Goal: Find specific page/section: Find specific page/section

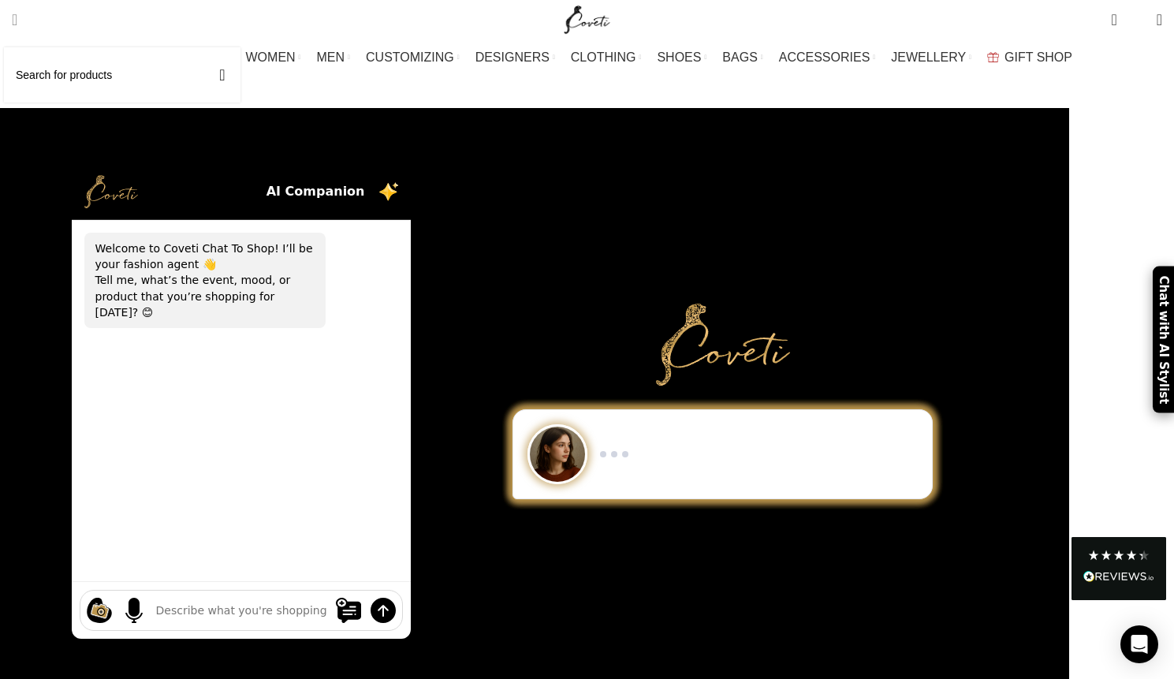
click at [17, 15] on span "Search" at bounding box center [15, 20] width 6 height 16
click at [58, 77] on input "Search" at bounding box center [122, 74] width 237 height 55
click at [204, 47] on button "Search" at bounding box center [222, 74] width 36 height 55
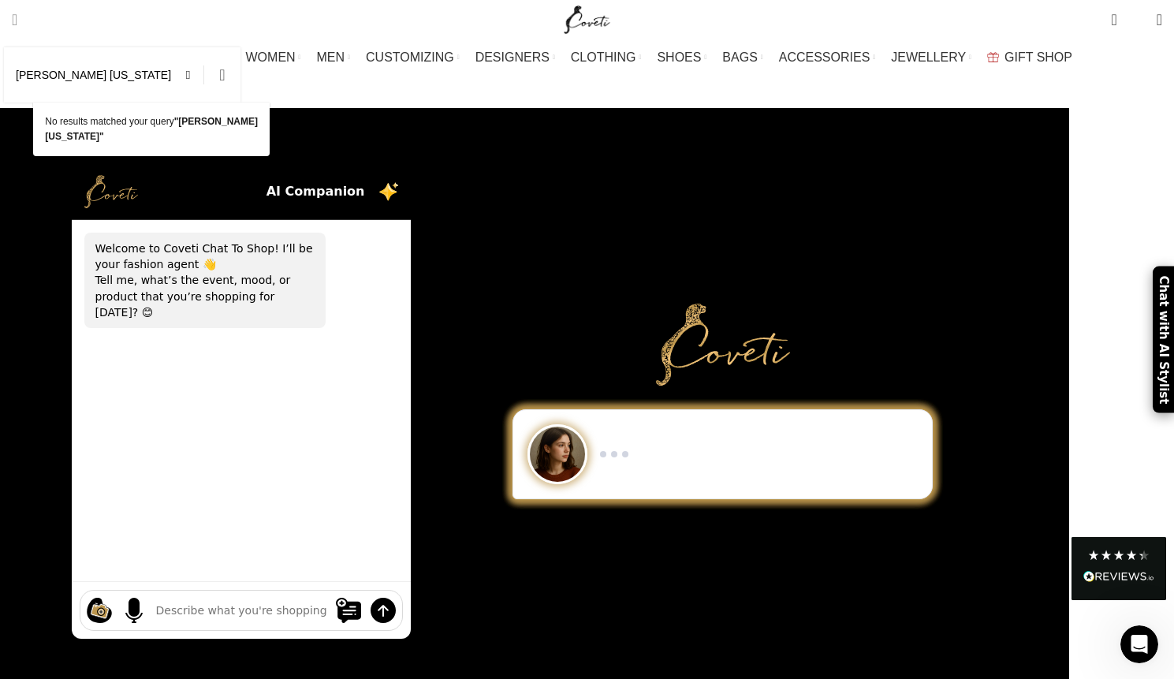
click at [241, 77] on button "Search" at bounding box center [222, 74] width 36 height 55
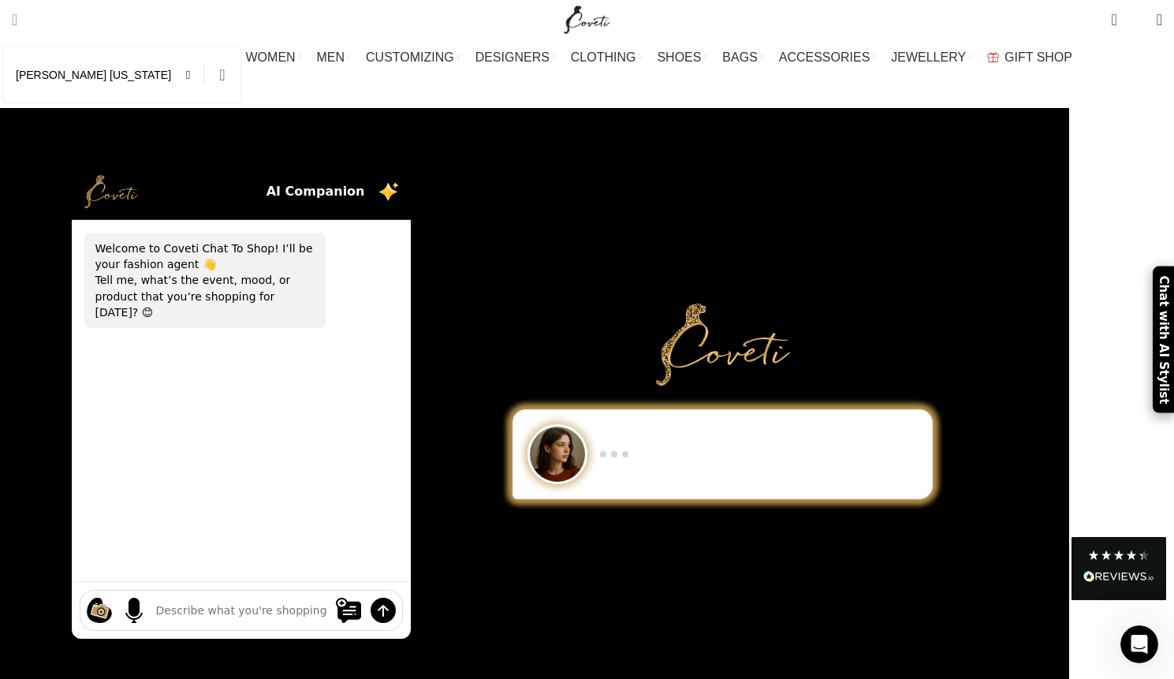
click at [241, 74] on button "Search" at bounding box center [222, 74] width 36 height 55
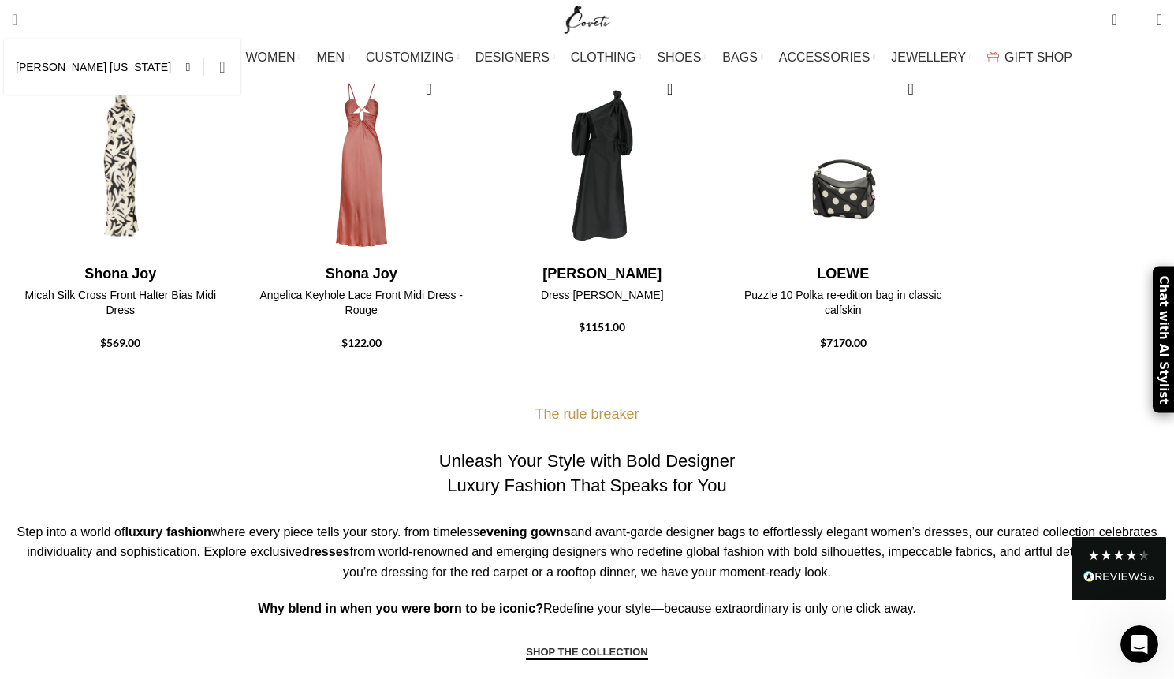
scroll to position [198, 0]
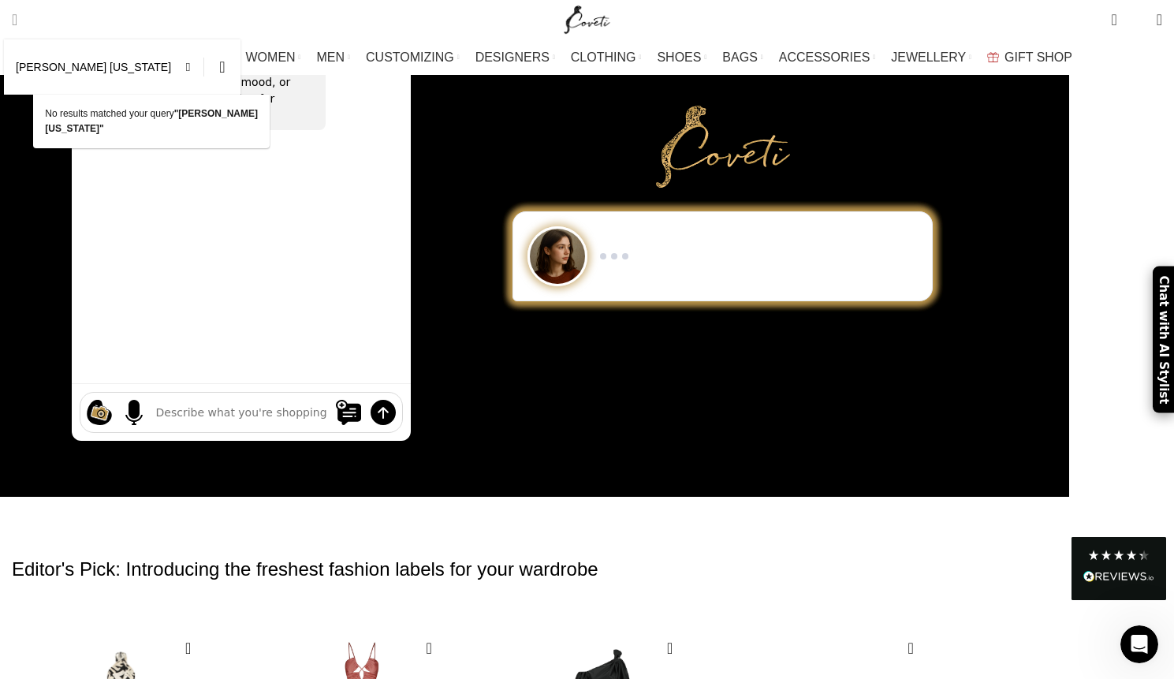
click at [144, 68] on input "rebecca vallance arizona" at bounding box center [122, 66] width 237 height 55
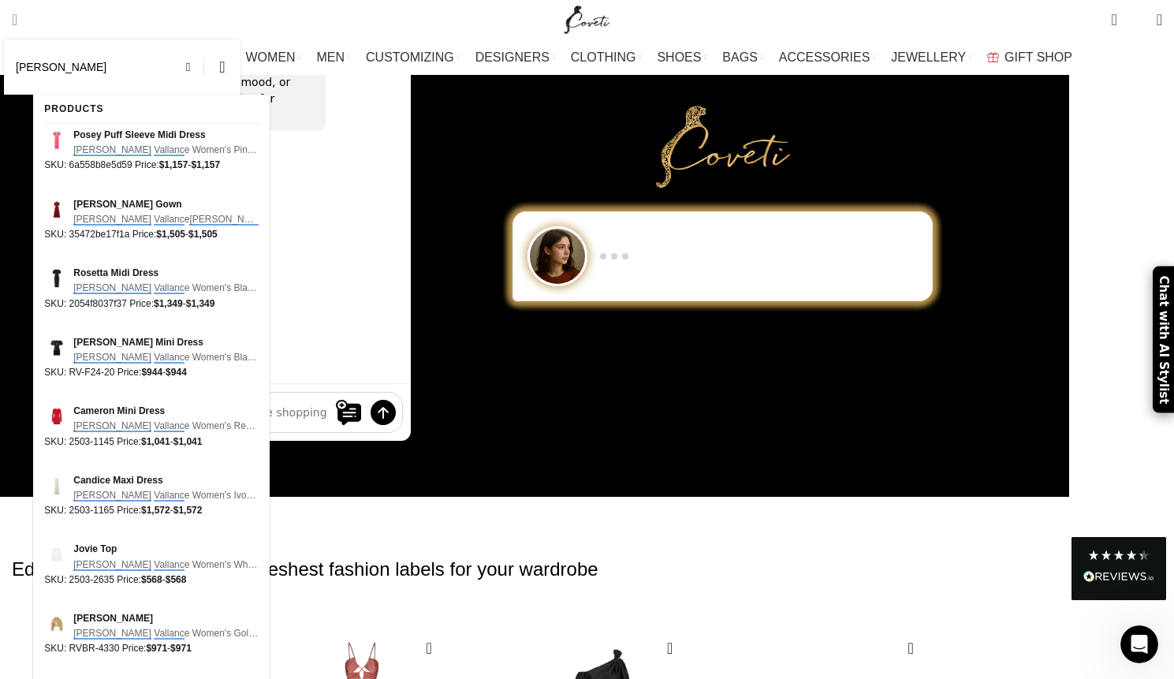
click at [204, 39] on button "Search" at bounding box center [222, 66] width 36 height 55
click at [140, 77] on input "rebecca vallanc" at bounding box center [122, 66] width 237 height 55
type input "rebecca vallance"
click at [204, 39] on button "Search" at bounding box center [222, 66] width 36 height 55
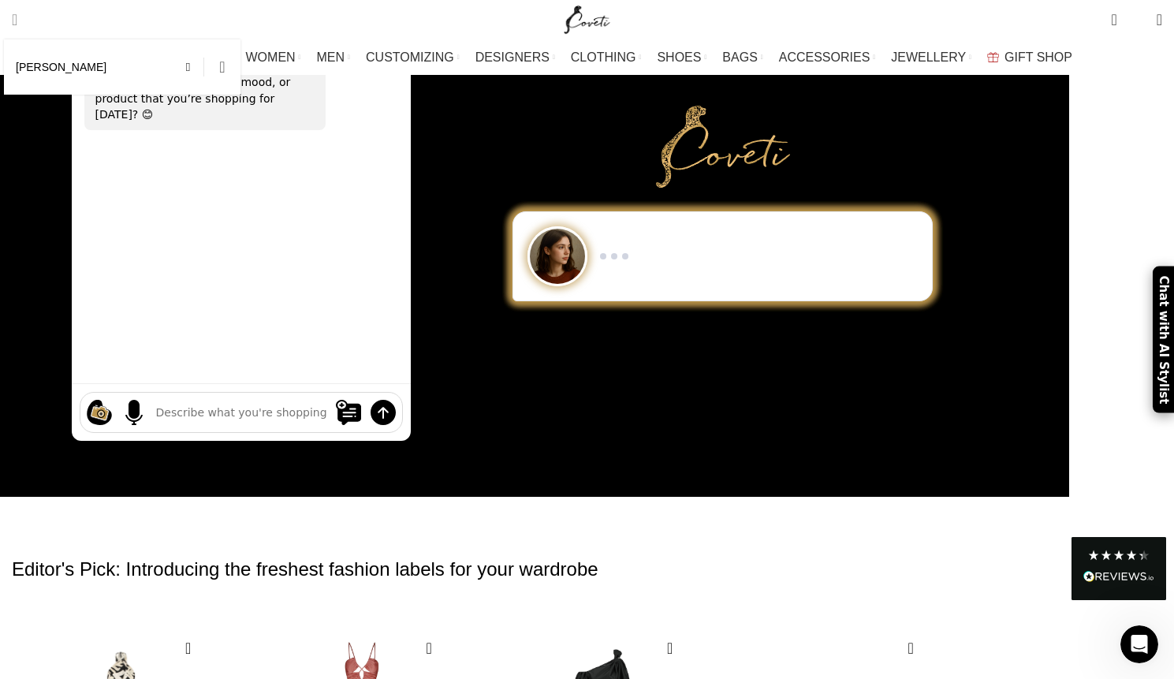
click at [241, 70] on button "Search" at bounding box center [222, 66] width 36 height 55
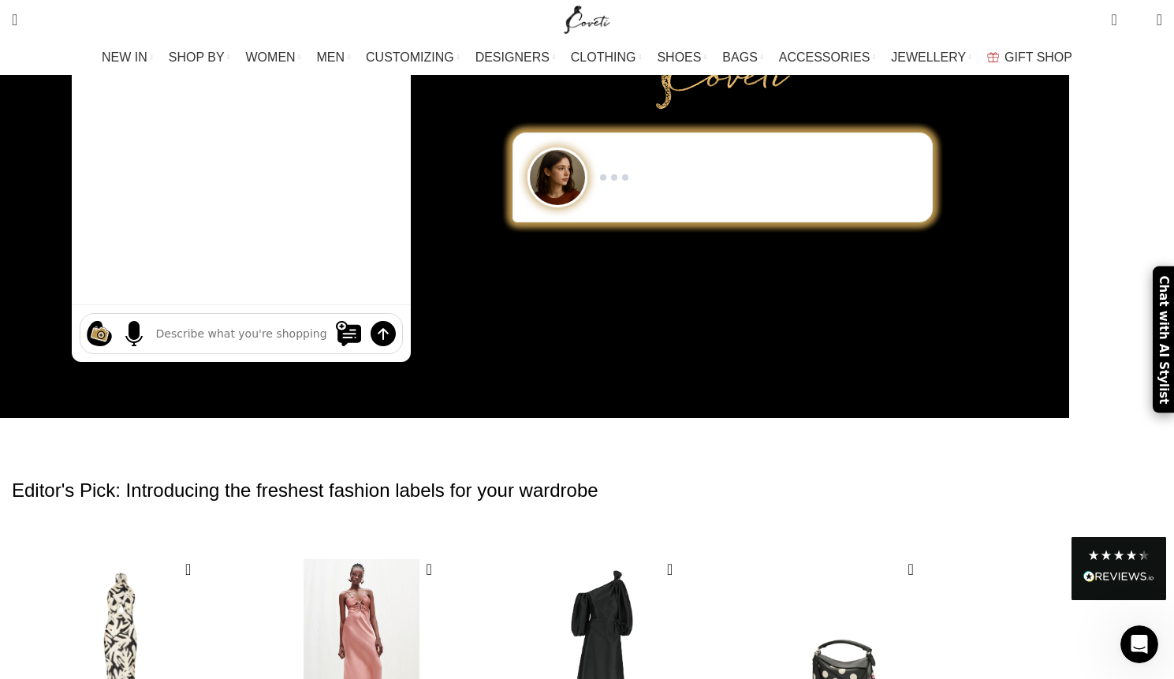
scroll to position [184, 0]
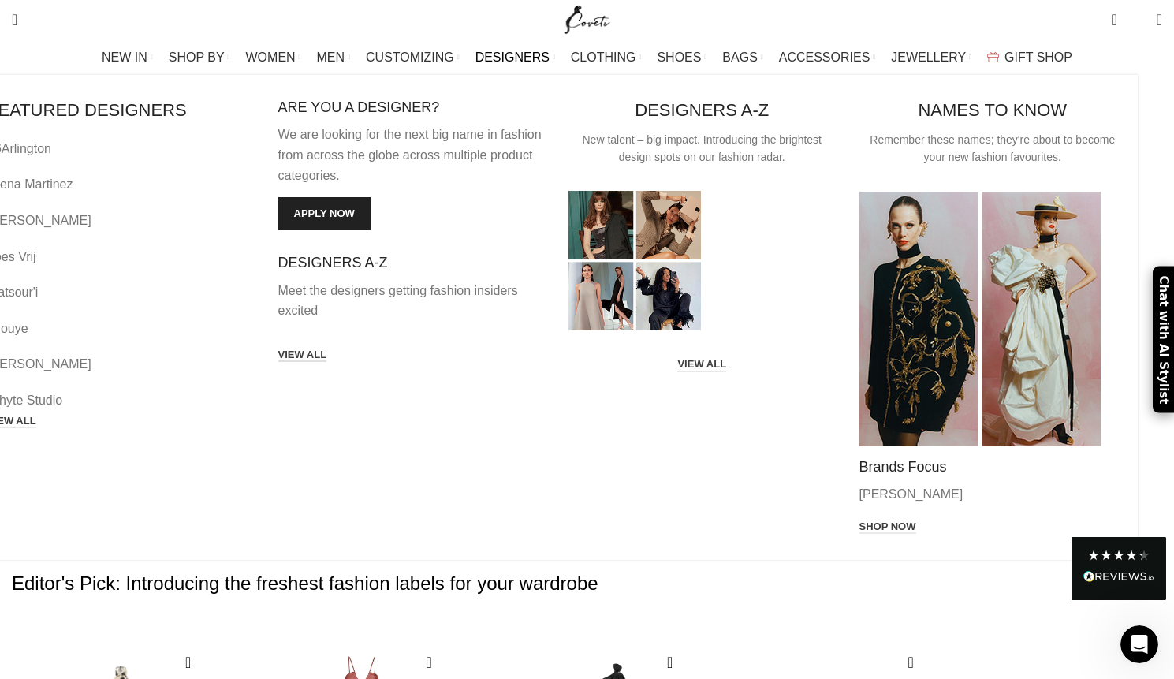
click at [327, 349] on link "VIEW ALL" at bounding box center [302, 356] width 49 height 14
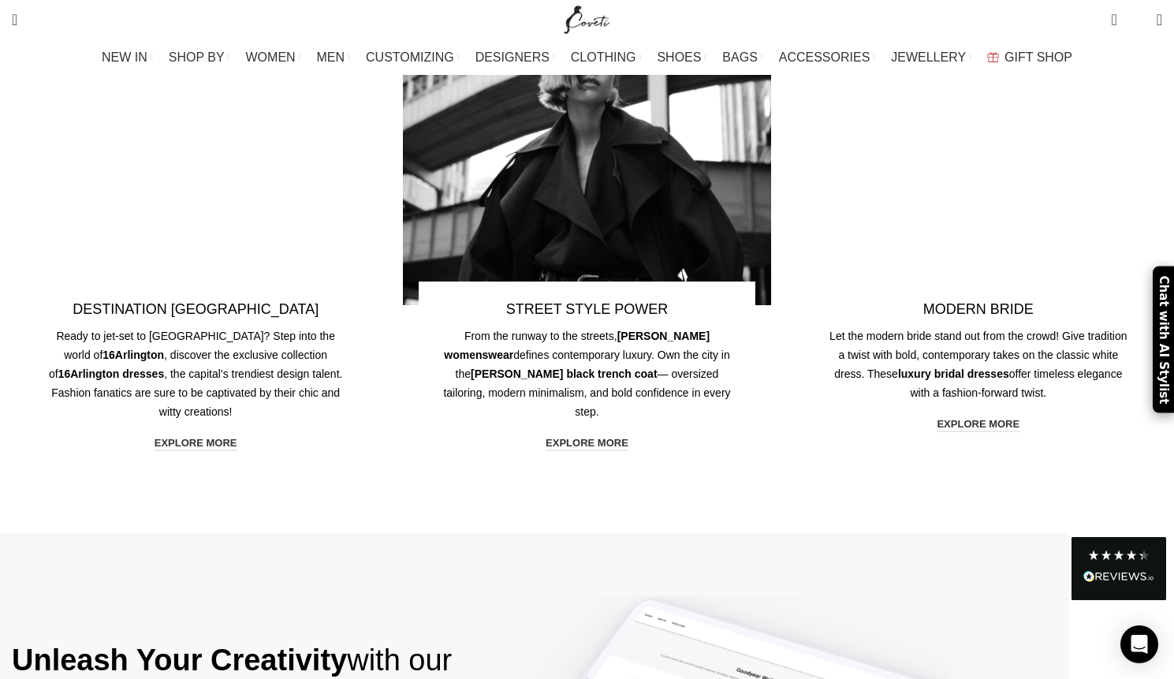
scroll to position [3572, 0]
